Goal: Task Accomplishment & Management: Complete application form

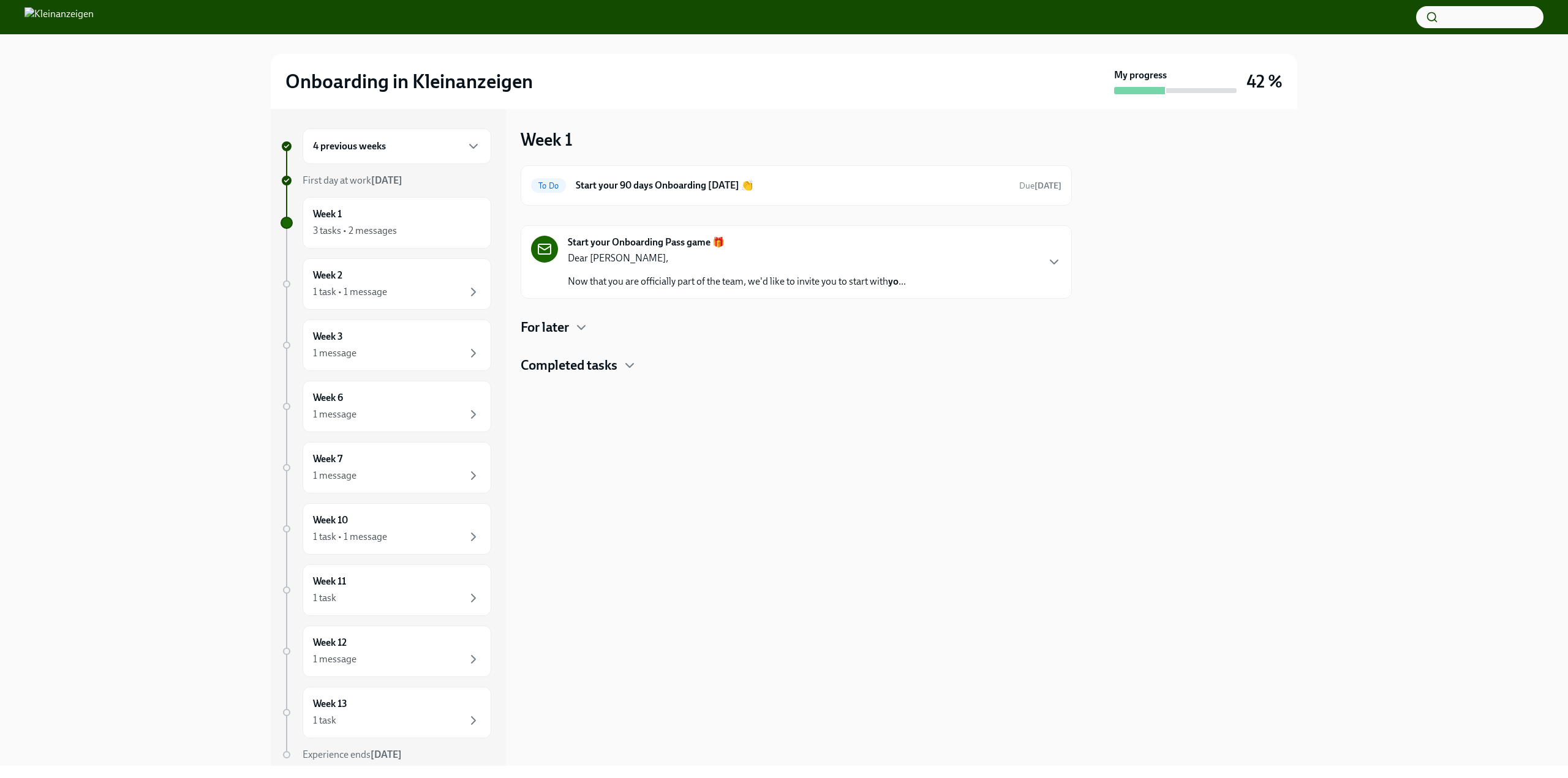
click at [448, 139] on div "4 previous weeks" at bounding box center [396, 146] width 188 height 36
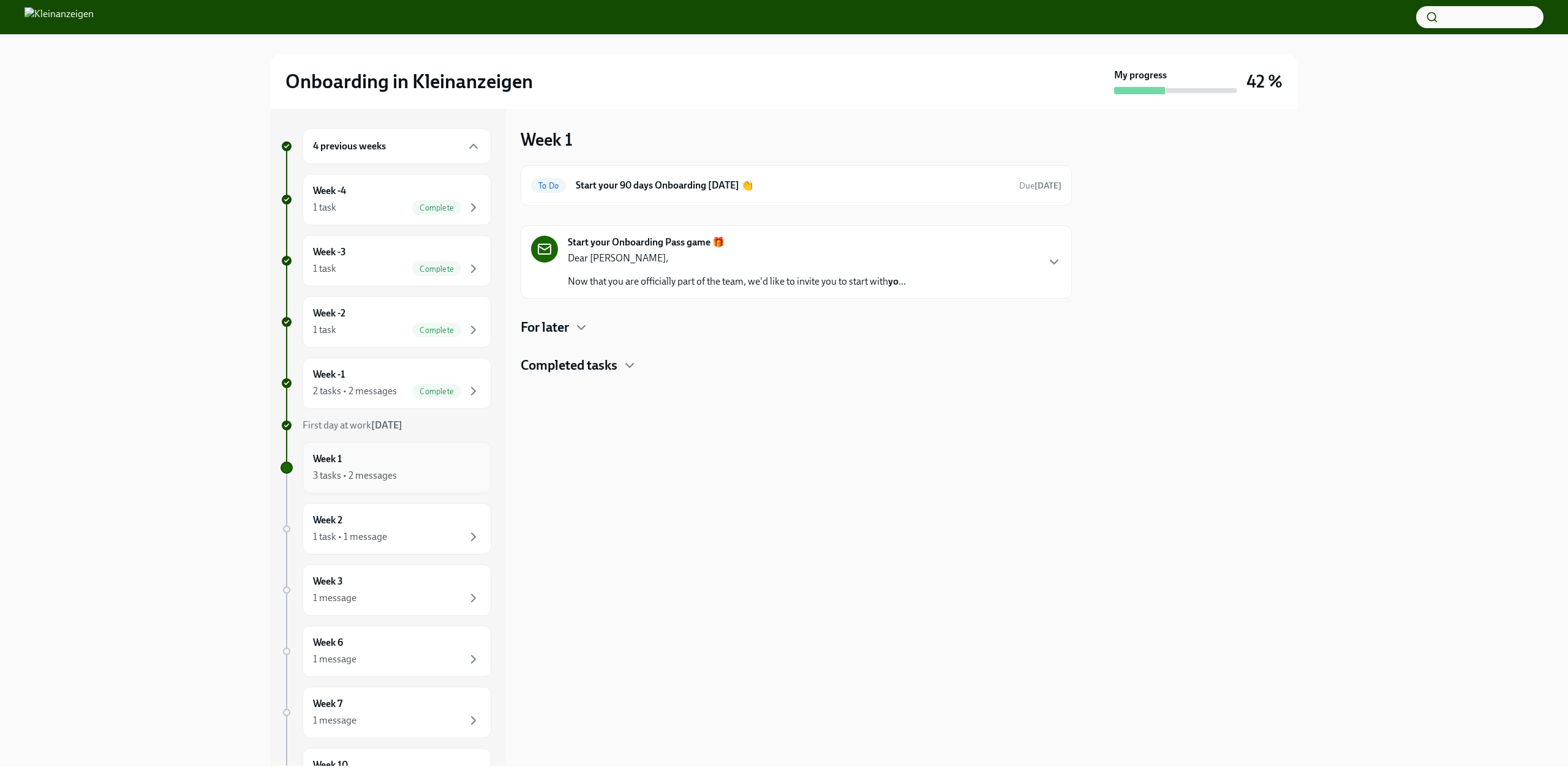
click at [419, 471] on div "3 tasks • 2 messages" at bounding box center [397, 475] width 168 height 15
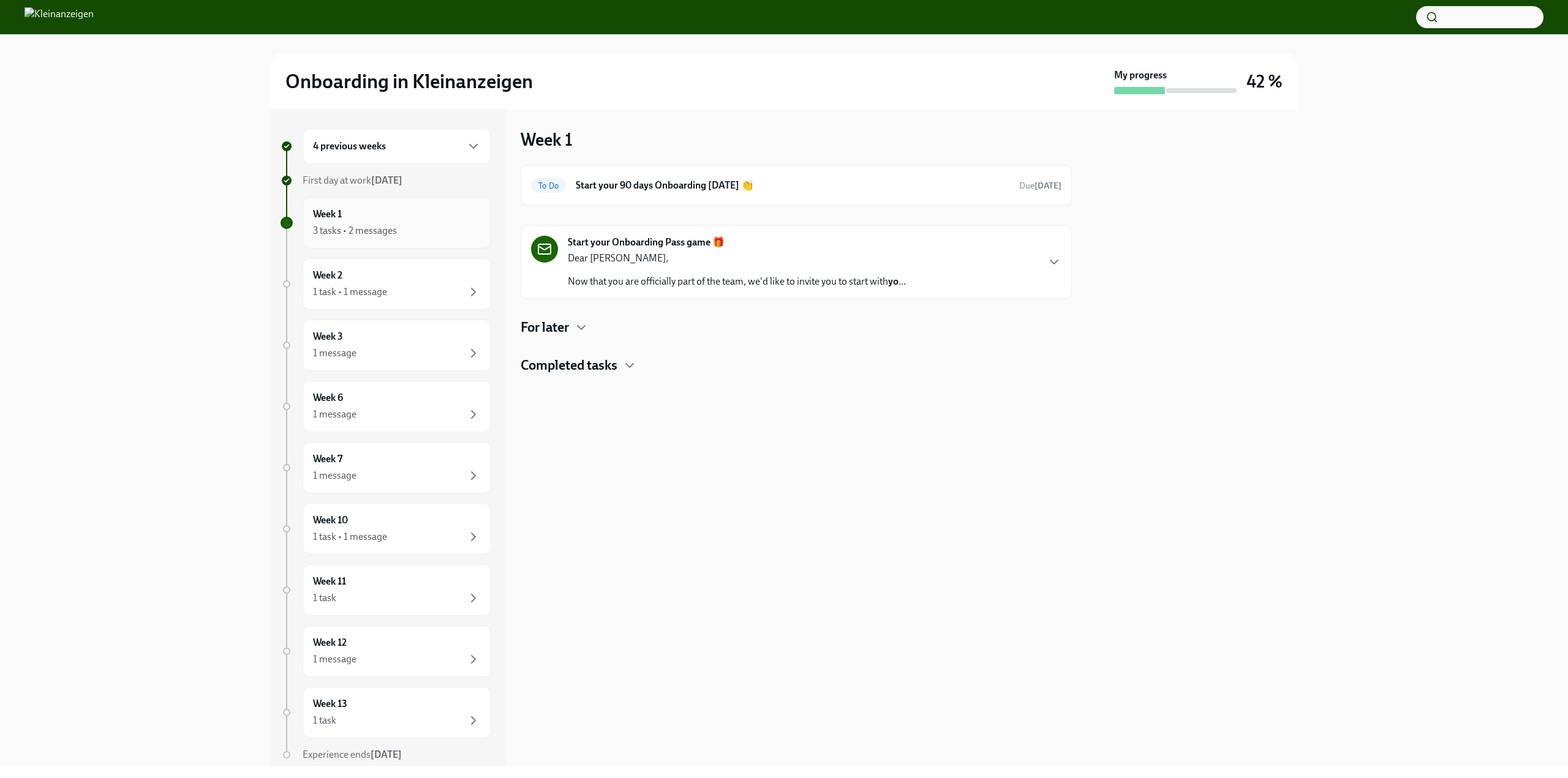
click at [403, 232] on div "3 tasks • 2 messages" at bounding box center [397, 230] width 168 height 15
click at [1010, 253] on div "Start your Onboarding Pass game 🎁 Dear [PERSON_NAME], Now that you are official…" at bounding box center [796, 262] width 530 height 53
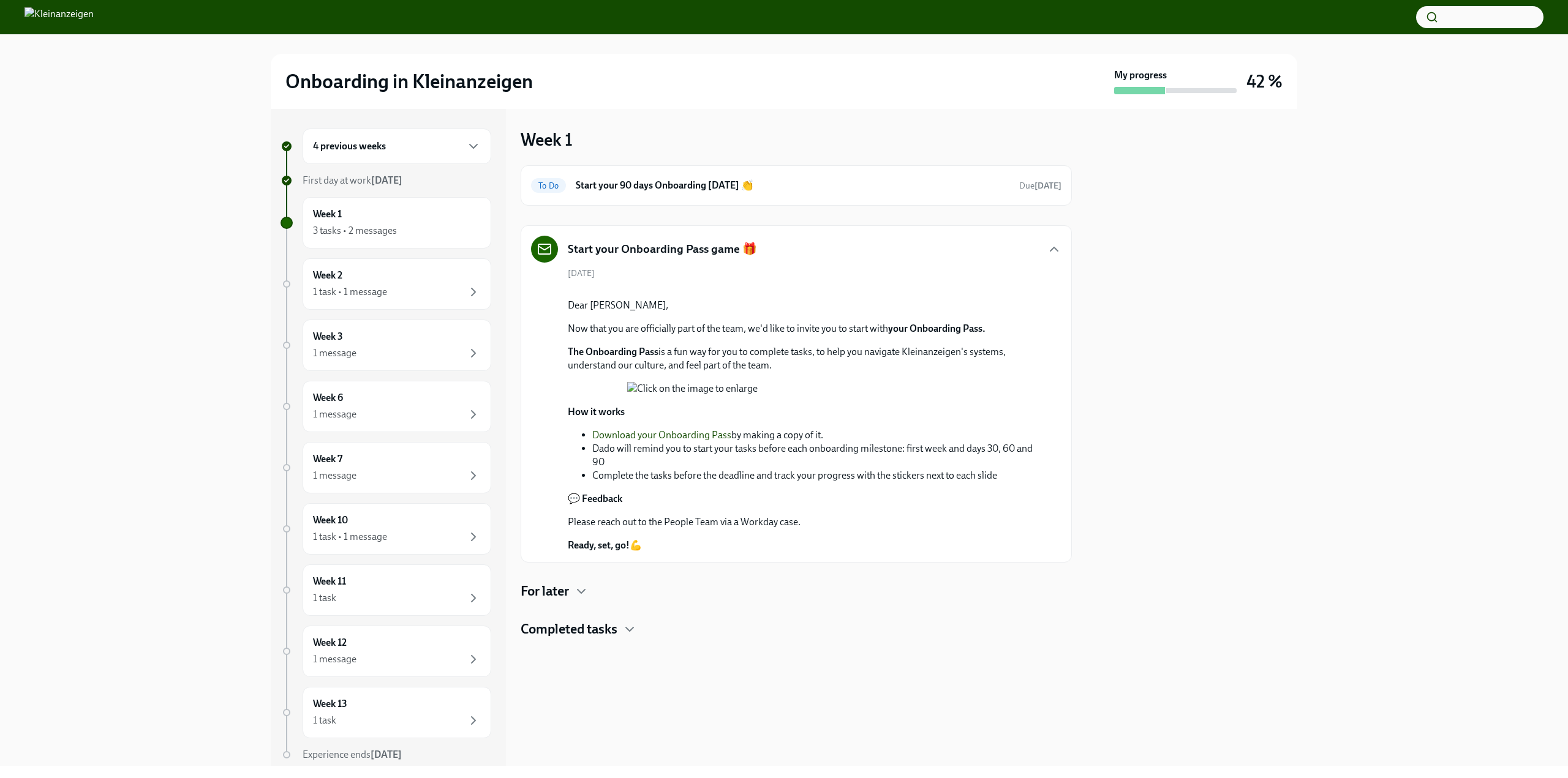
scroll to position [226, 0]
click at [574, 678] on div at bounding box center [796, 658] width 551 height 39
click at [583, 678] on div at bounding box center [796, 658] width 551 height 39
click at [539, 639] on h4 "Completed tasks" at bounding box center [569, 630] width 97 height 18
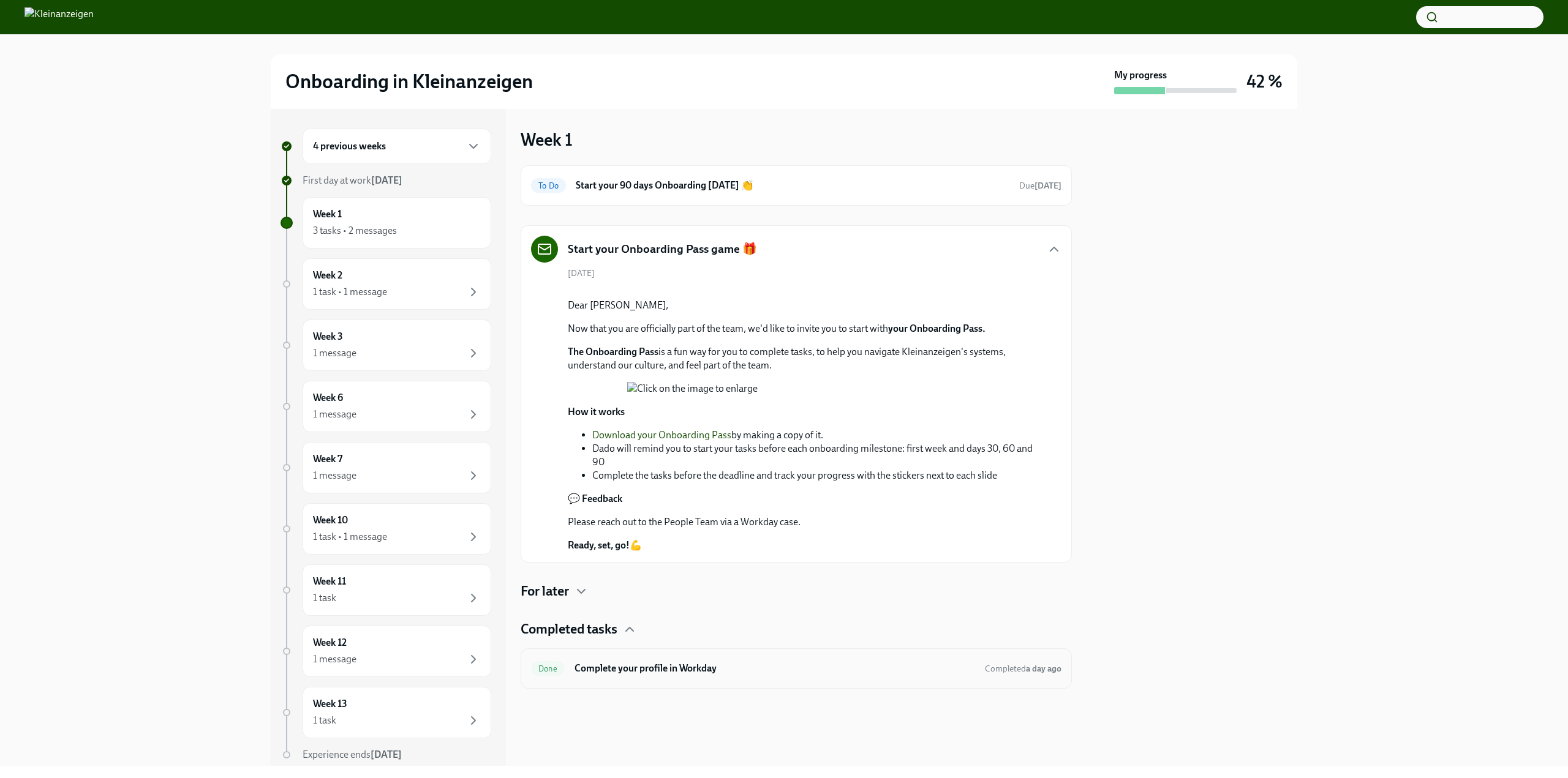
click at [597, 676] on h6 "Complete your profile in Workday" at bounding box center [775, 668] width 401 height 13
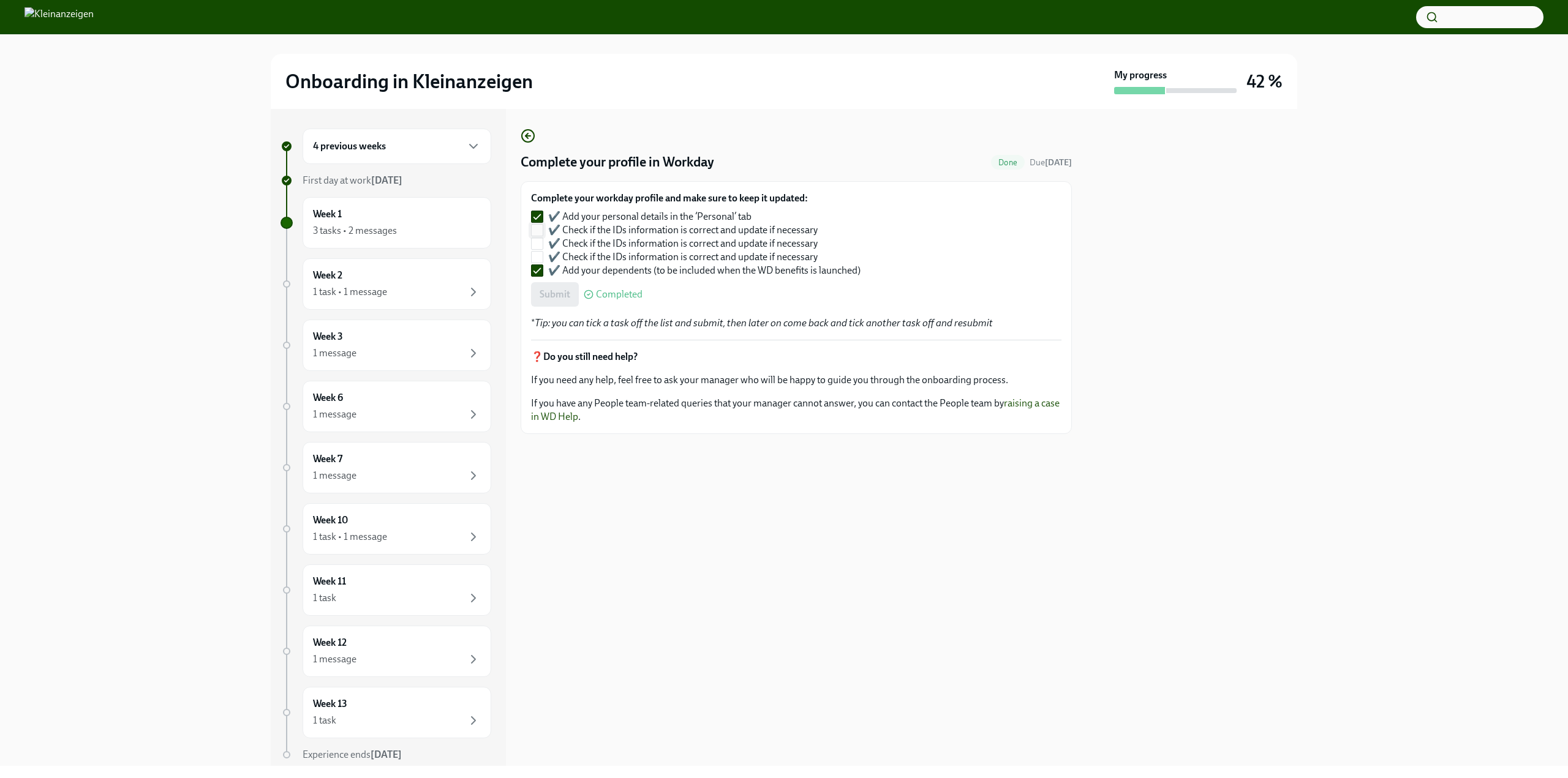
click at [539, 230] on input "✔️ Check if the IDs information is correct and update if necessary" at bounding box center [537, 230] width 11 height 11
checkbox input "true"
click at [539, 240] on input "✔️ Check if the IDs information is correct and update if necessary" at bounding box center [537, 244] width 11 height 11
checkbox input "true"
click at [539, 255] on input "✔️ Check if the IDs information is correct and update if necessary" at bounding box center [537, 257] width 11 height 11
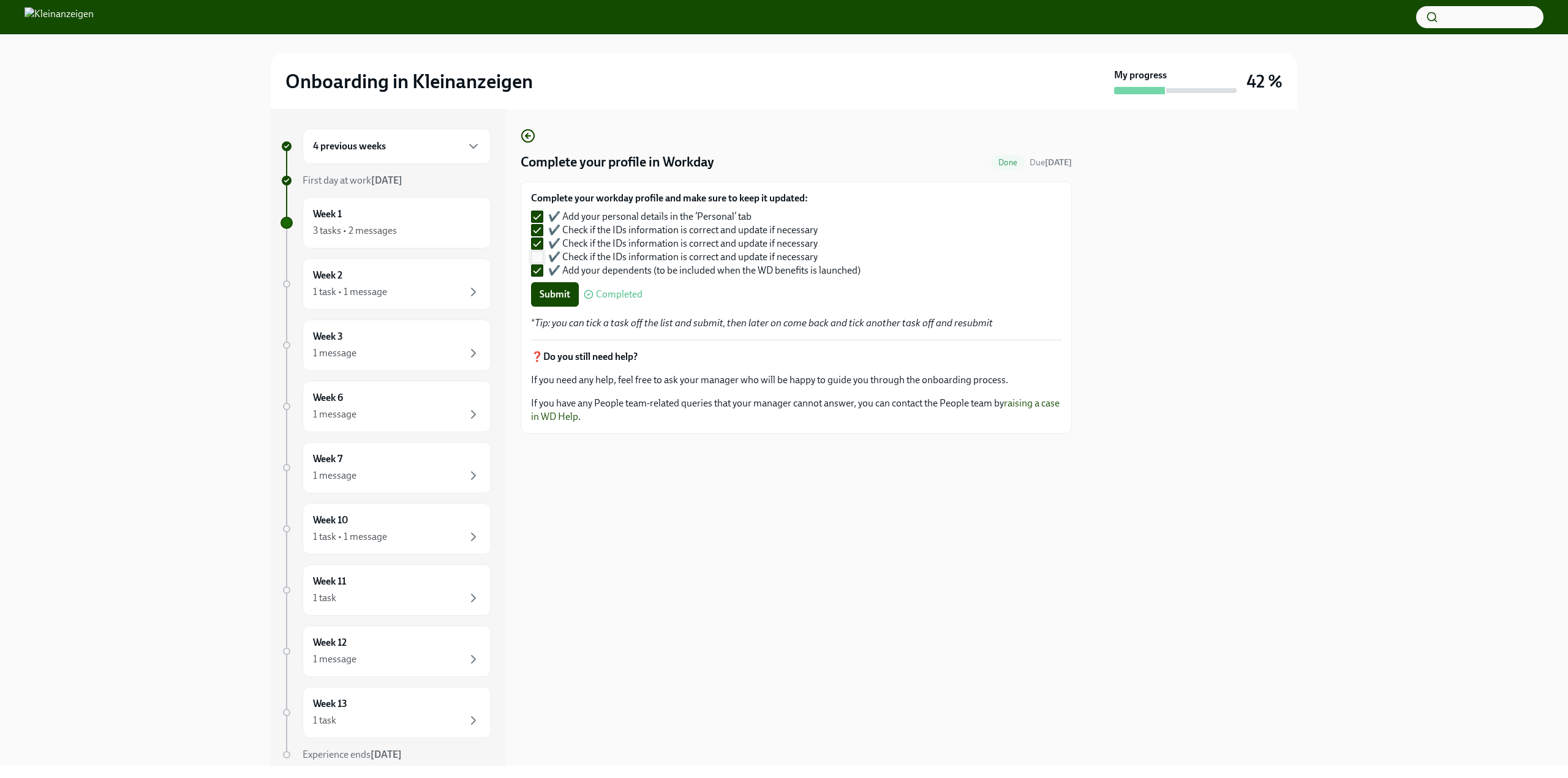
checkbox input "true"
checkbox input "false"
